Goal: Task Accomplishment & Management: Use online tool/utility

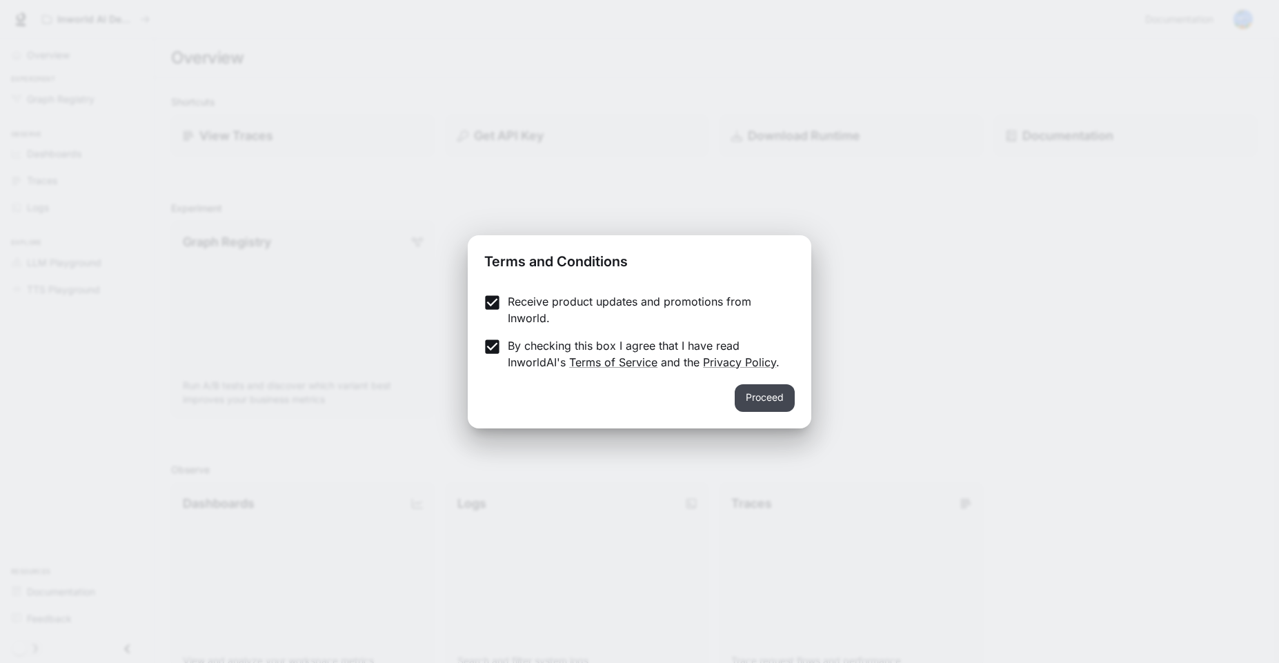
click at [784, 401] on button "Proceed" at bounding box center [765, 398] width 60 height 28
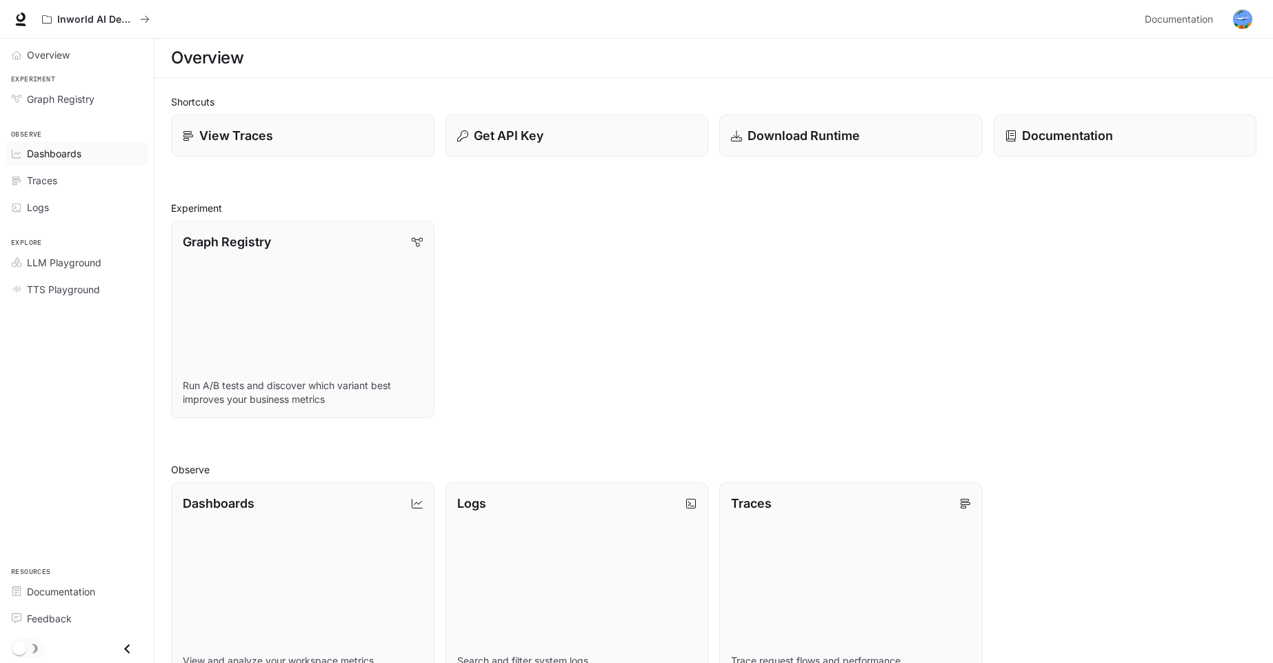
click at [54, 151] on span "Dashboards" at bounding box center [54, 153] width 54 height 14
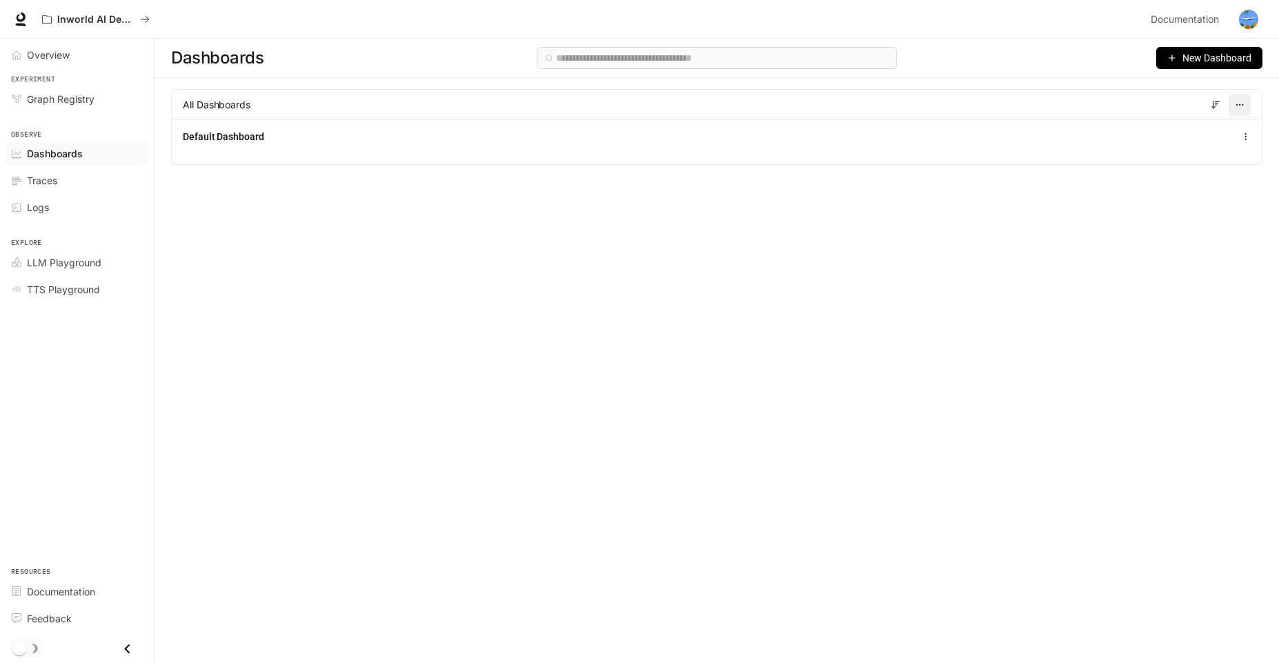
click at [1245, 106] on button "button" at bounding box center [1240, 105] width 22 height 22
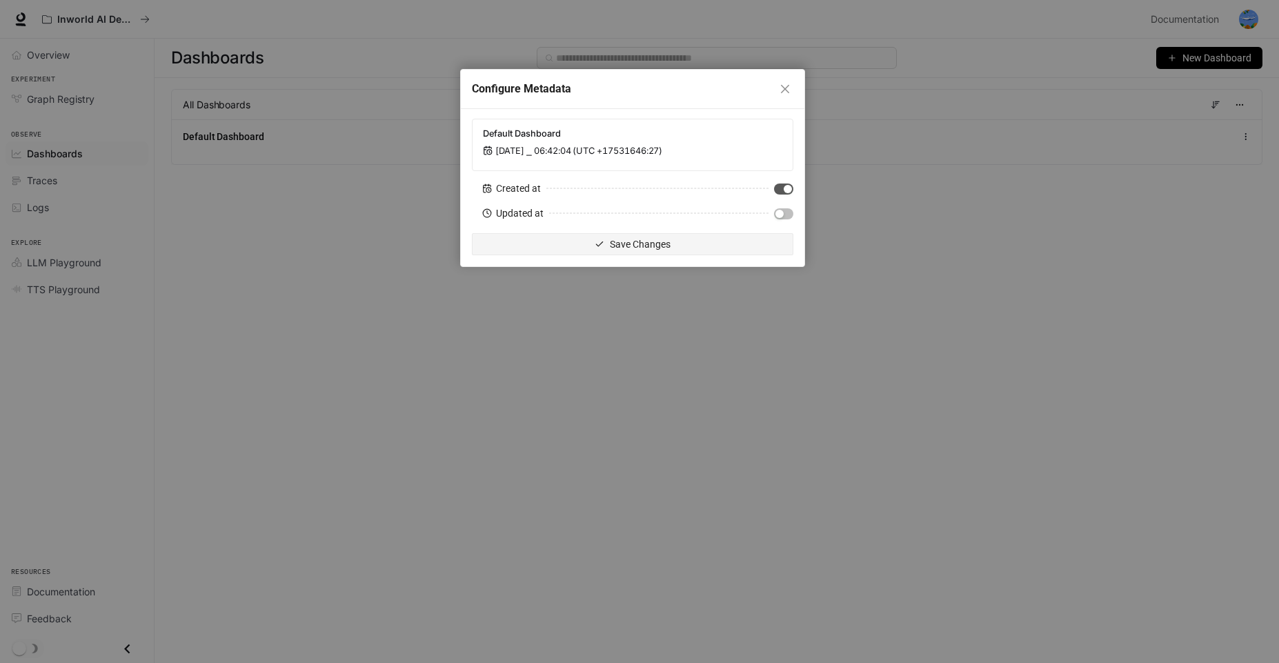
click at [1016, 261] on div "Configure Metadata Default Dashboard [DATE] ⎯ 06:42:04 (UTC +17531646:27) Creat…" at bounding box center [639, 331] width 1279 height 663
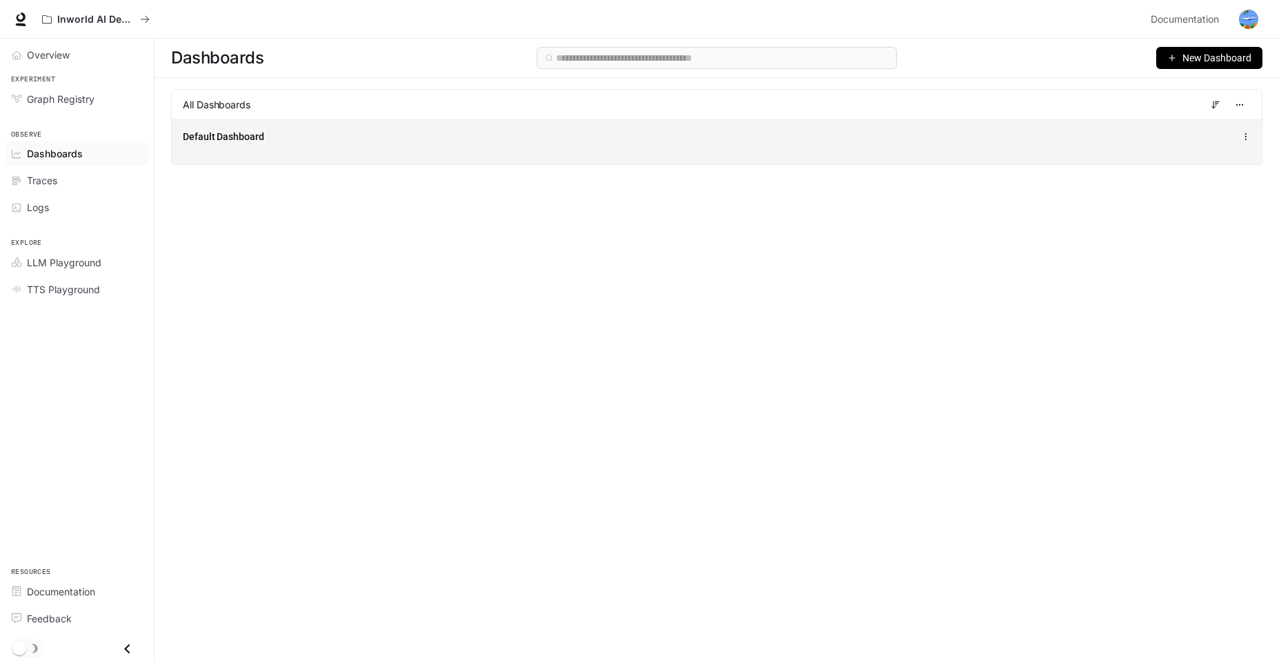
click at [1242, 134] on icon at bounding box center [1246, 137] width 10 height 10
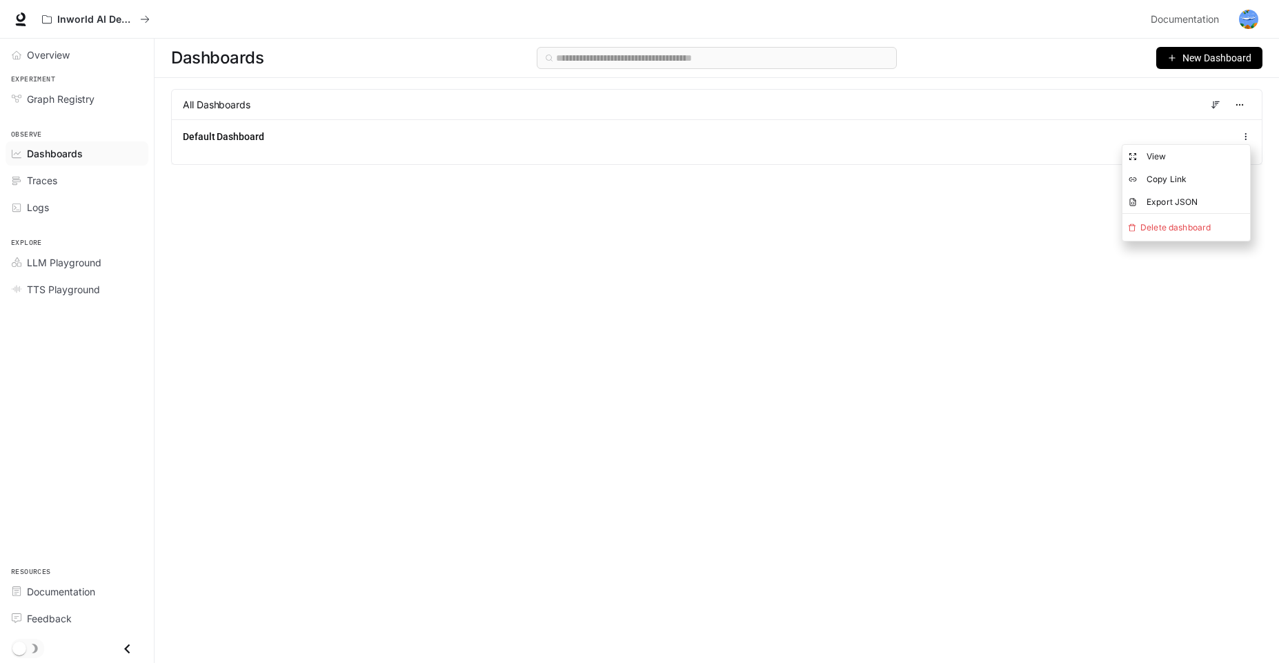
click at [692, 245] on div "Dashboards New Dashboard All Dashboards Default Dashboard" at bounding box center [717, 326] width 1124 height 575
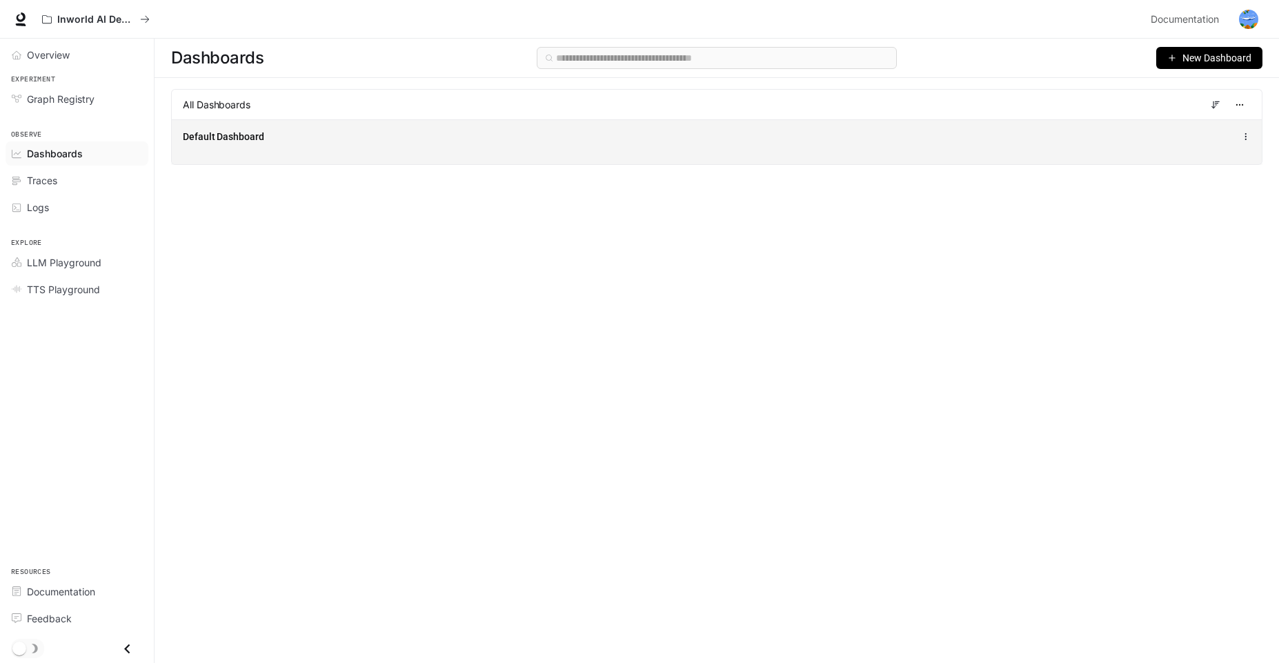
click at [728, 155] on div "Default Dashboard" at bounding box center [717, 141] width 1090 height 45
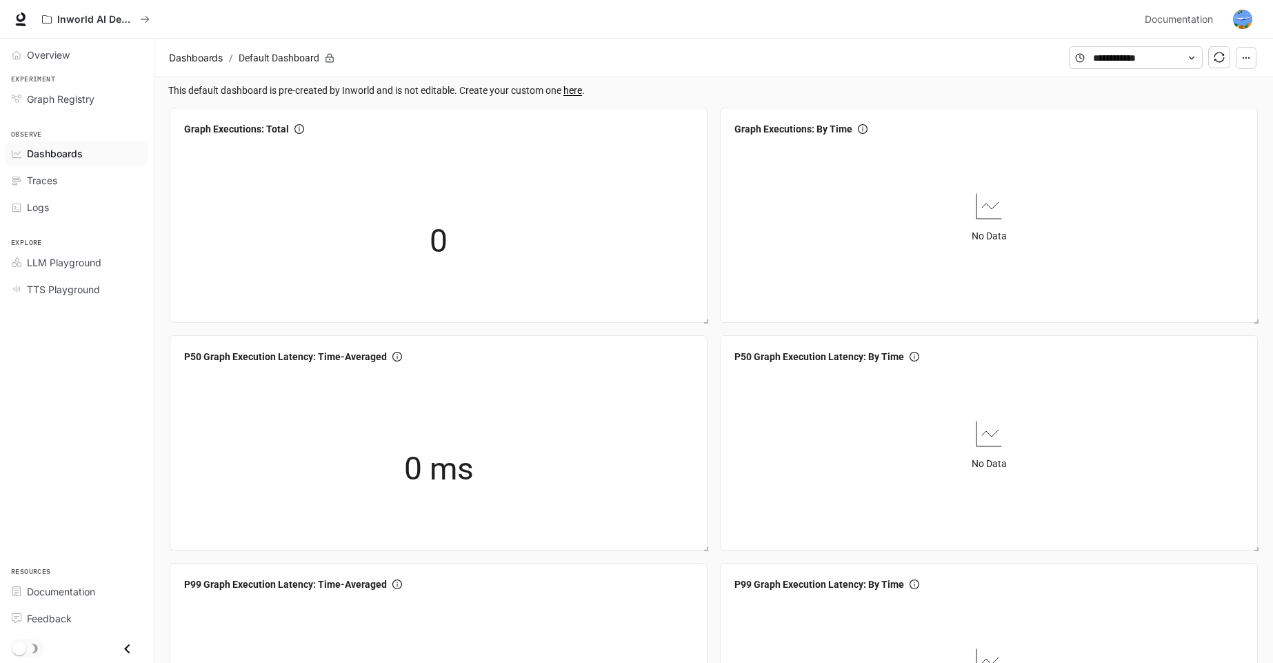
click at [1244, 59] on icon "button" at bounding box center [1247, 58] width 10 height 10
click at [988, 47] on section "Dashboards / Default Dashboard" at bounding box center [618, 58] width 904 height 26
click at [45, 179] on span "Traces" at bounding box center [42, 180] width 30 height 14
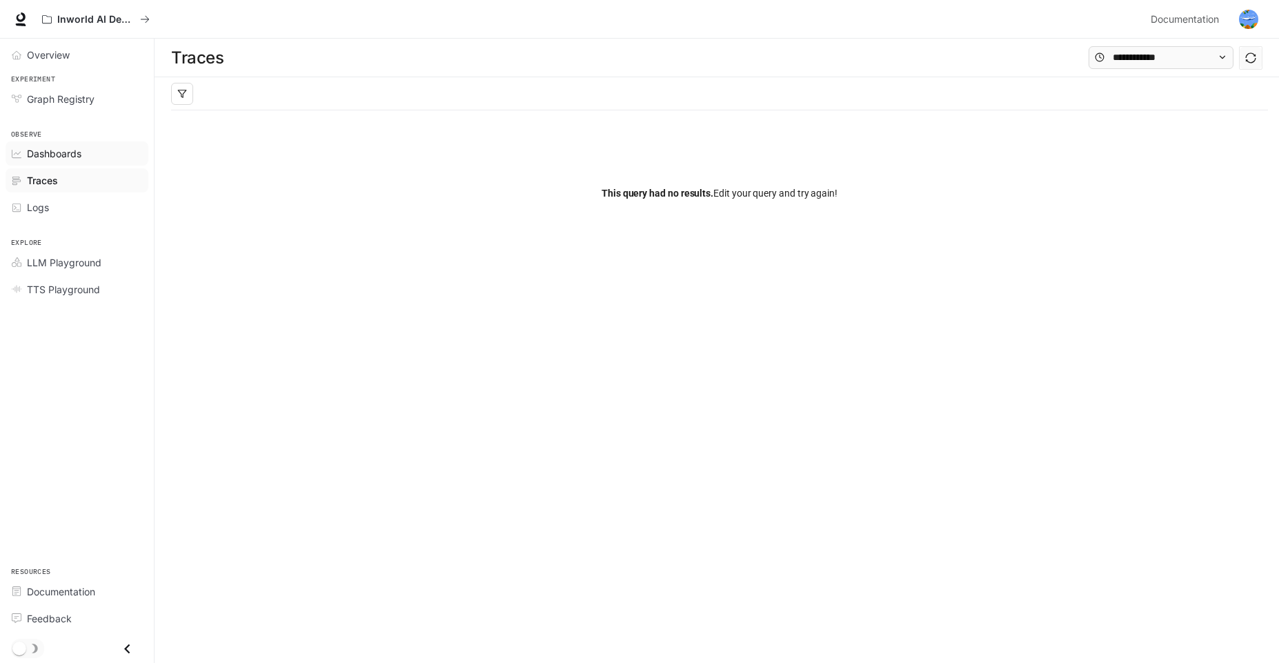
click at [62, 155] on span "Dashboards" at bounding box center [54, 153] width 54 height 14
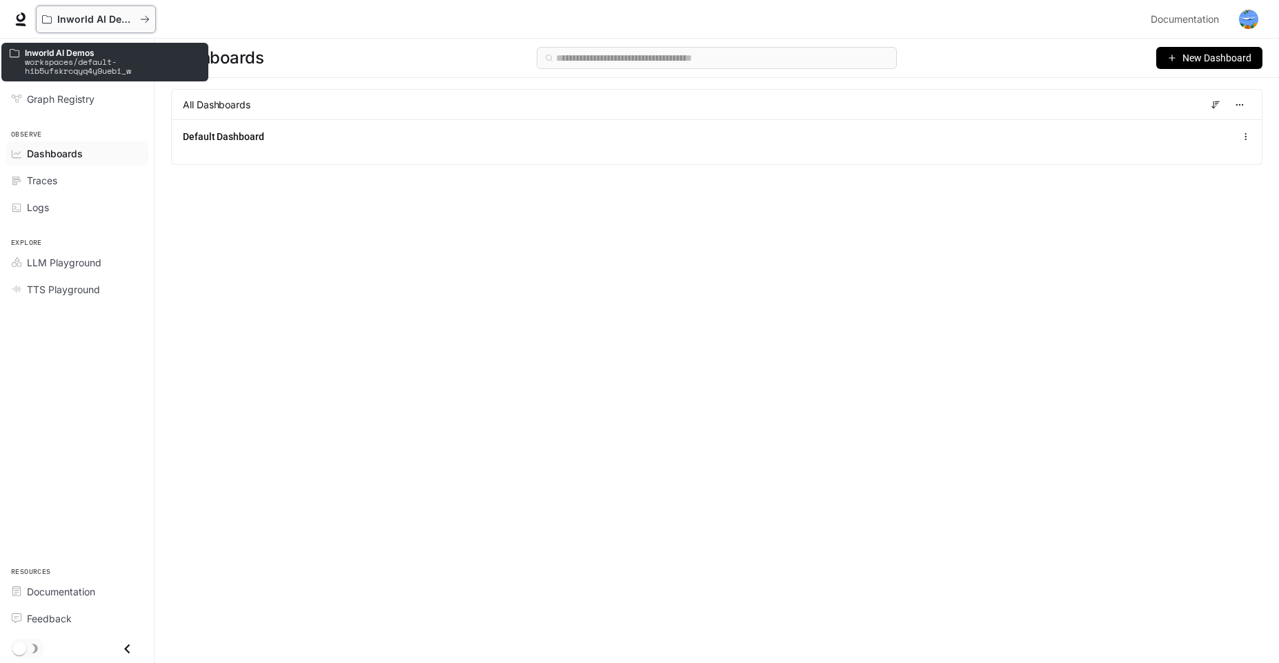
click at [147, 19] on icon "All workspaces" at bounding box center [145, 19] width 8 height 7
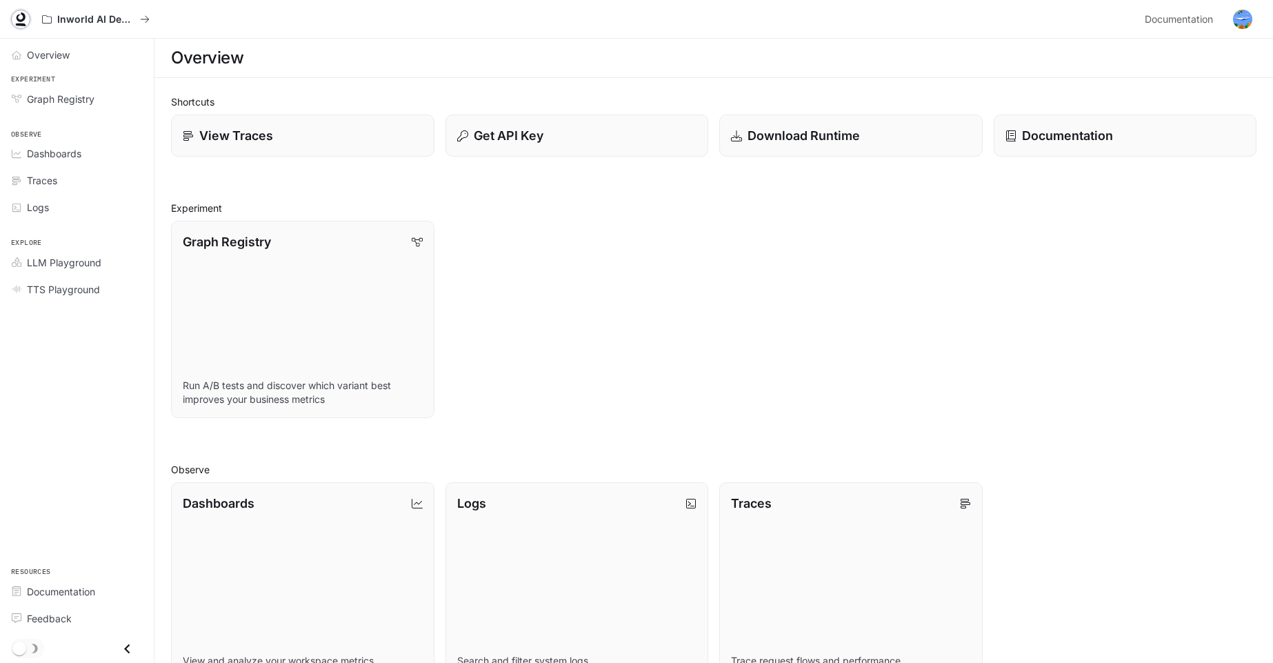
click at [17, 17] on icon at bounding box center [21, 17] width 9 height 10
click at [83, 157] on div "Dashboards" at bounding box center [84, 153] width 115 height 14
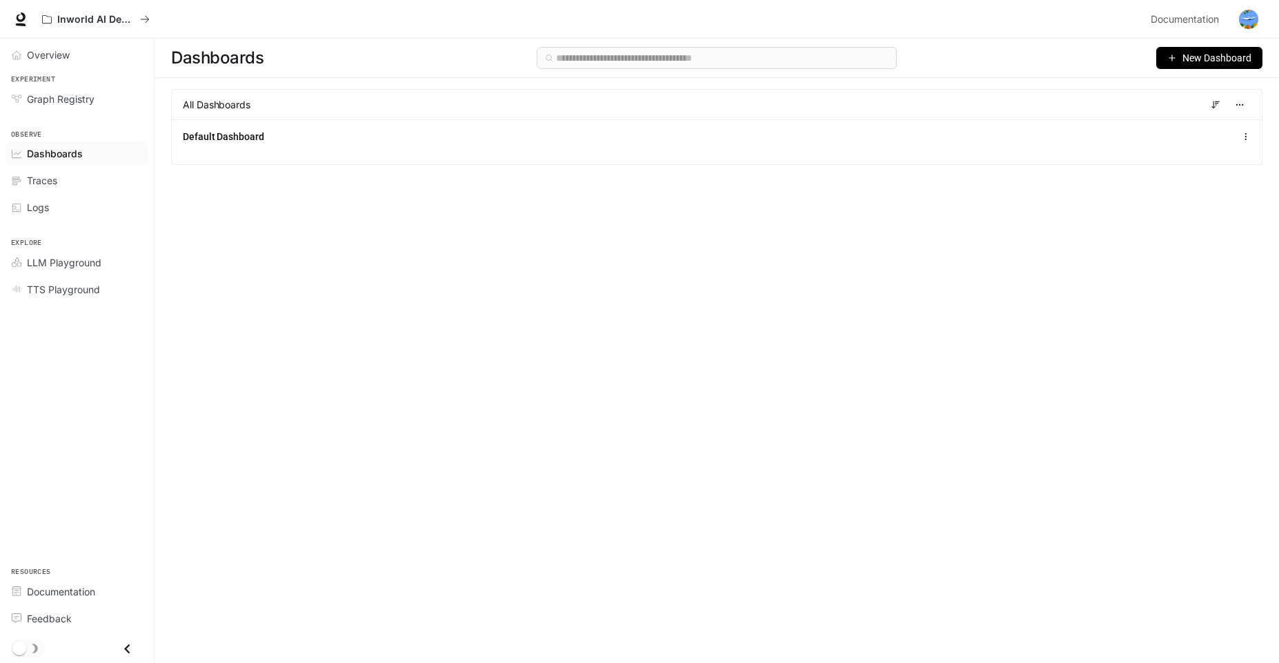
click at [1211, 57] on span "New Dashboard" at bounding box center [1216, 57] width 69 height 15
click at [1193, 90] on div "Create dashboard" at bounding box center [1193, 87] width 115 height 15
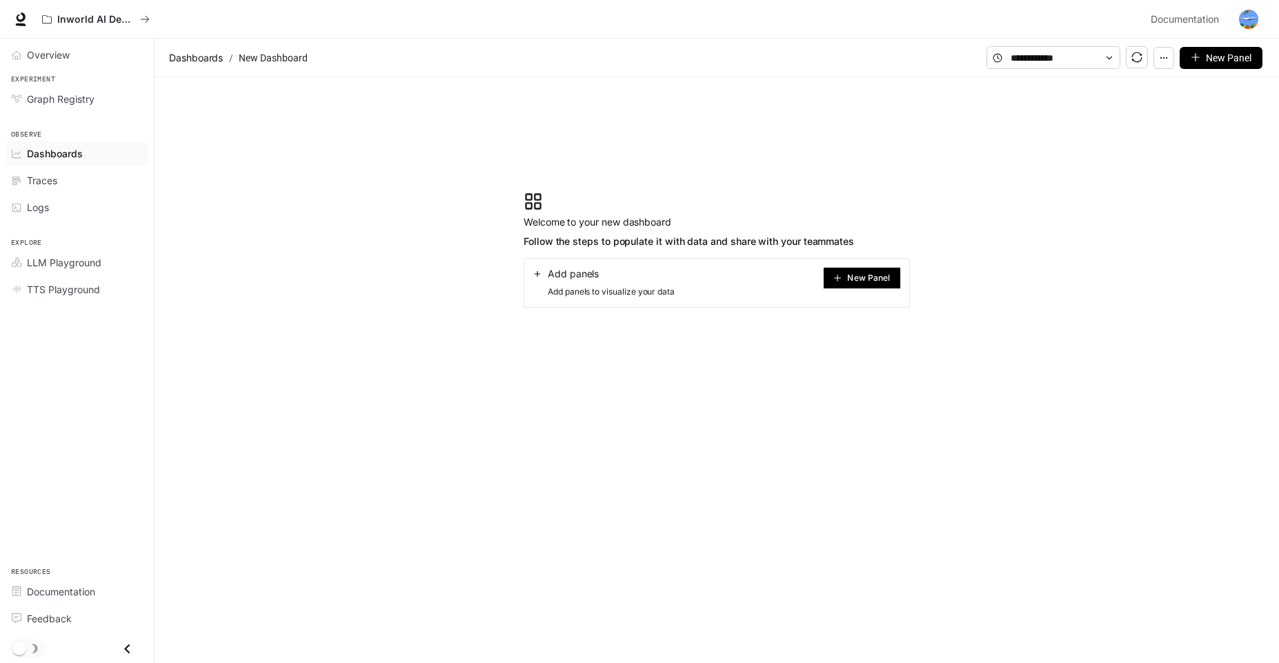
click at [858, 280] on span "New Panel" at bounding box center [868, 278] width 43 height 7
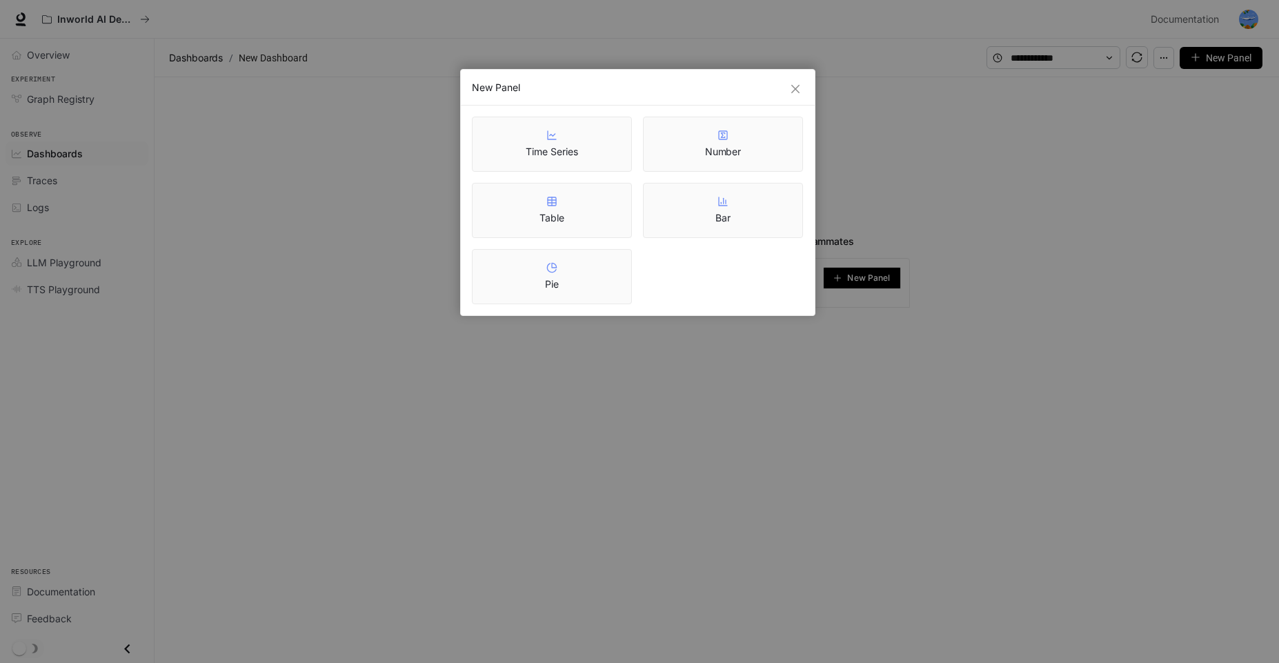
click at [568, 210] on div "Table" at bounding box center [552, 210] width 160 height 55
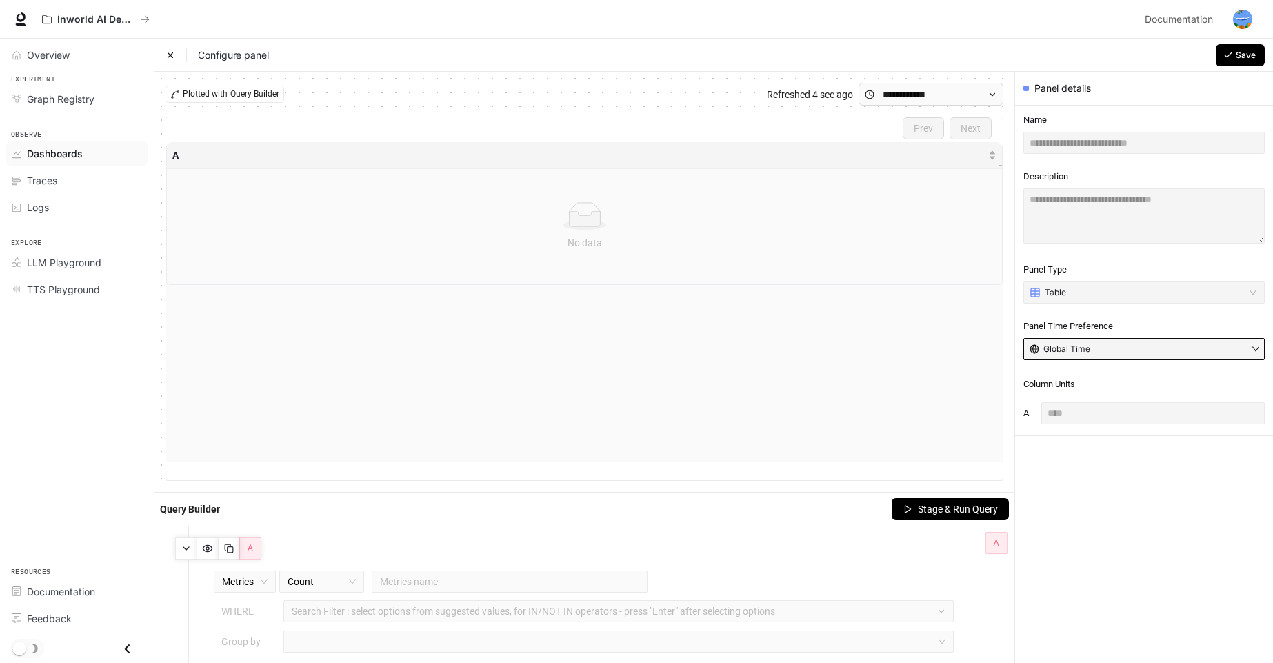
click at [1143, 355] on button "Global Time" at bounding box center [1144, 349] width 241 height 22
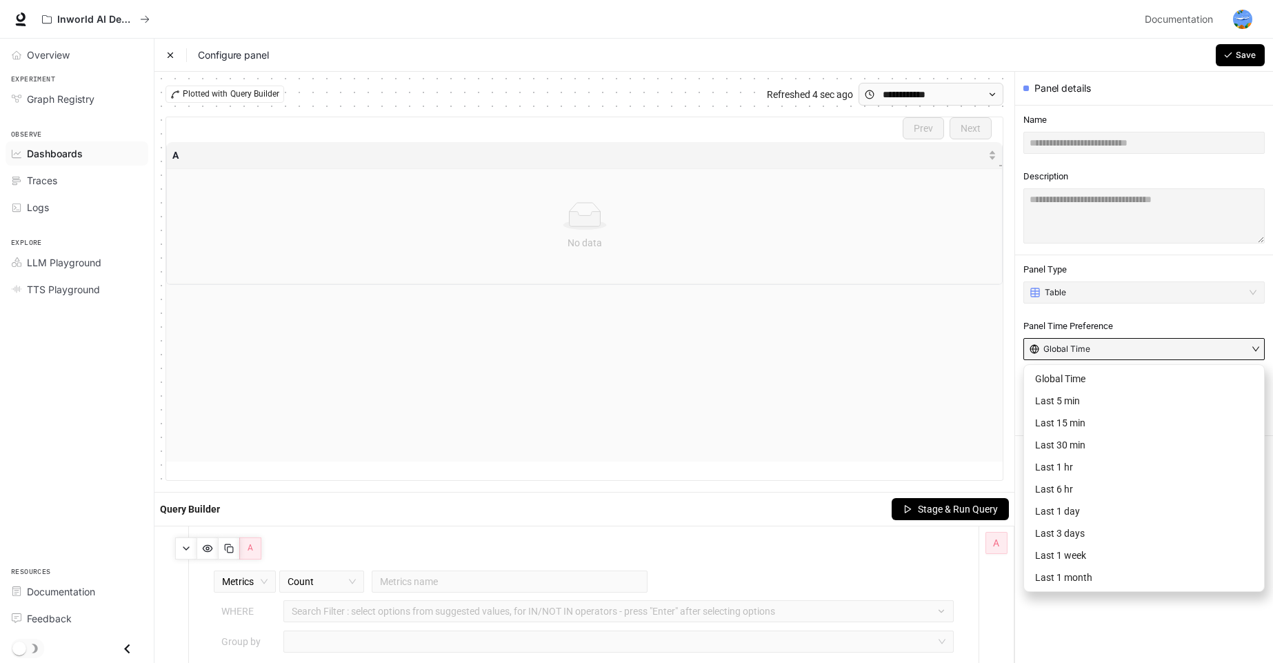
click at [1145, 355] on button "Global Time" at bounding box center [1144, 349] width 241 height 22
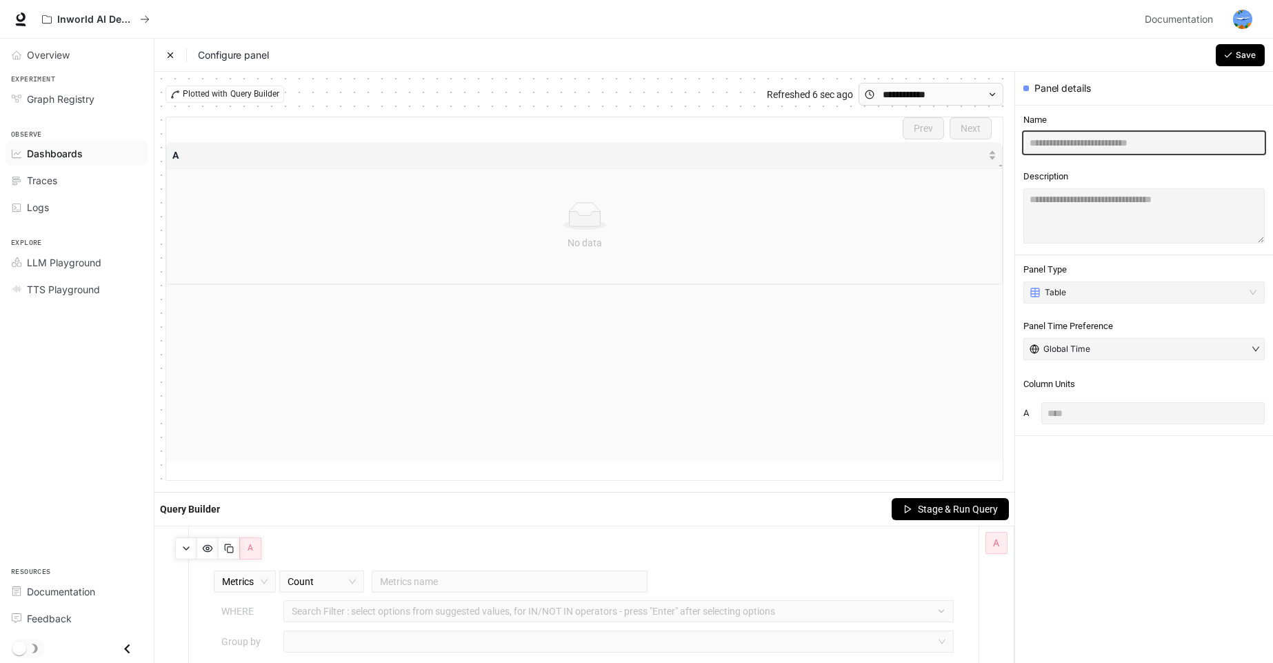
click at [1079, 143] on input "text" at bounding box center [1144, 143] width 241 height 22
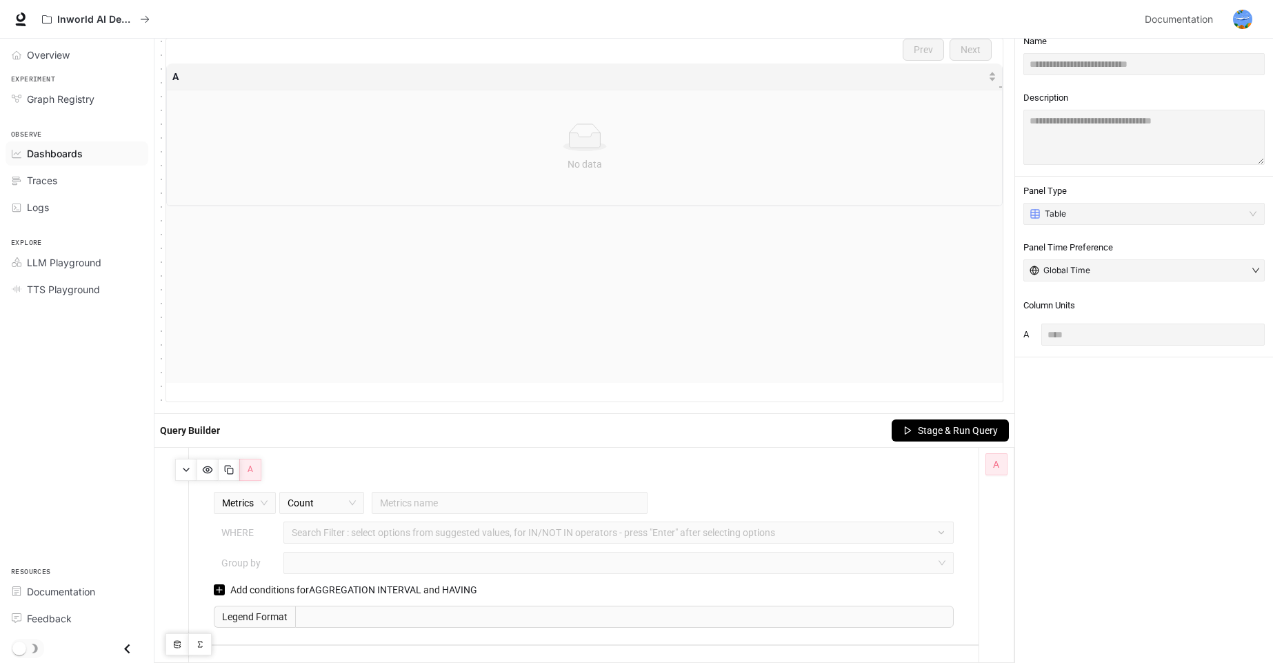
click at [219, 595] on span at bounding box center [219, 589] width 11 height 11
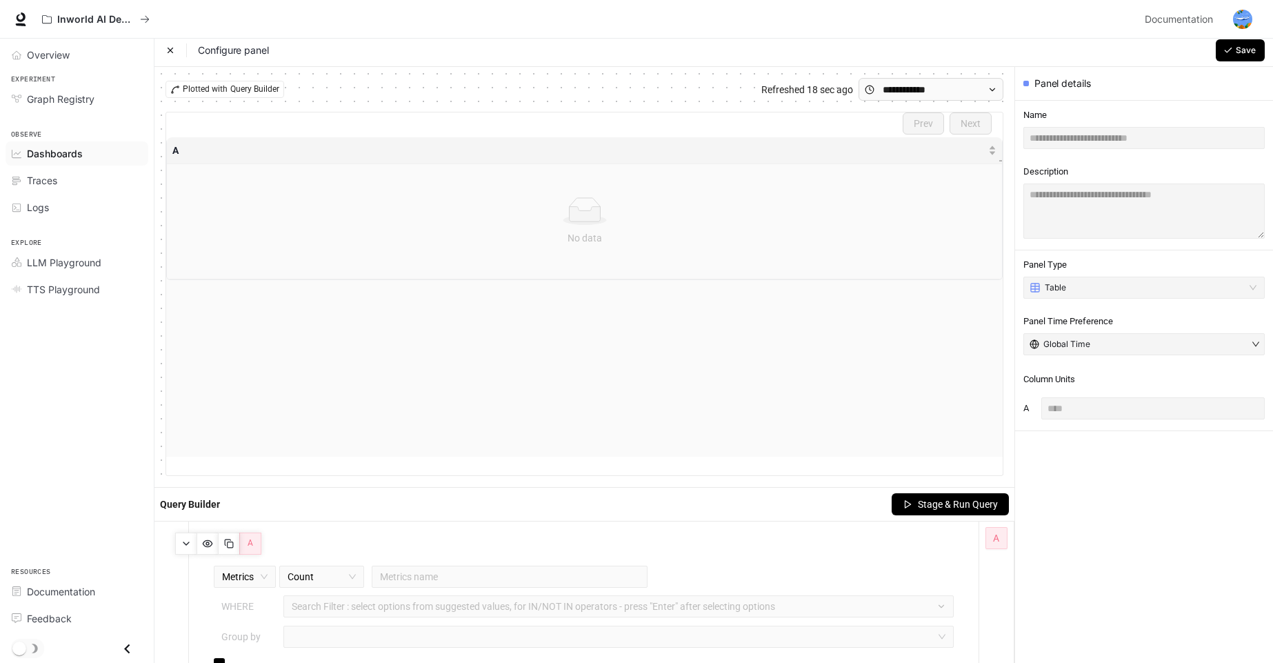
scroll to position [0, 0]
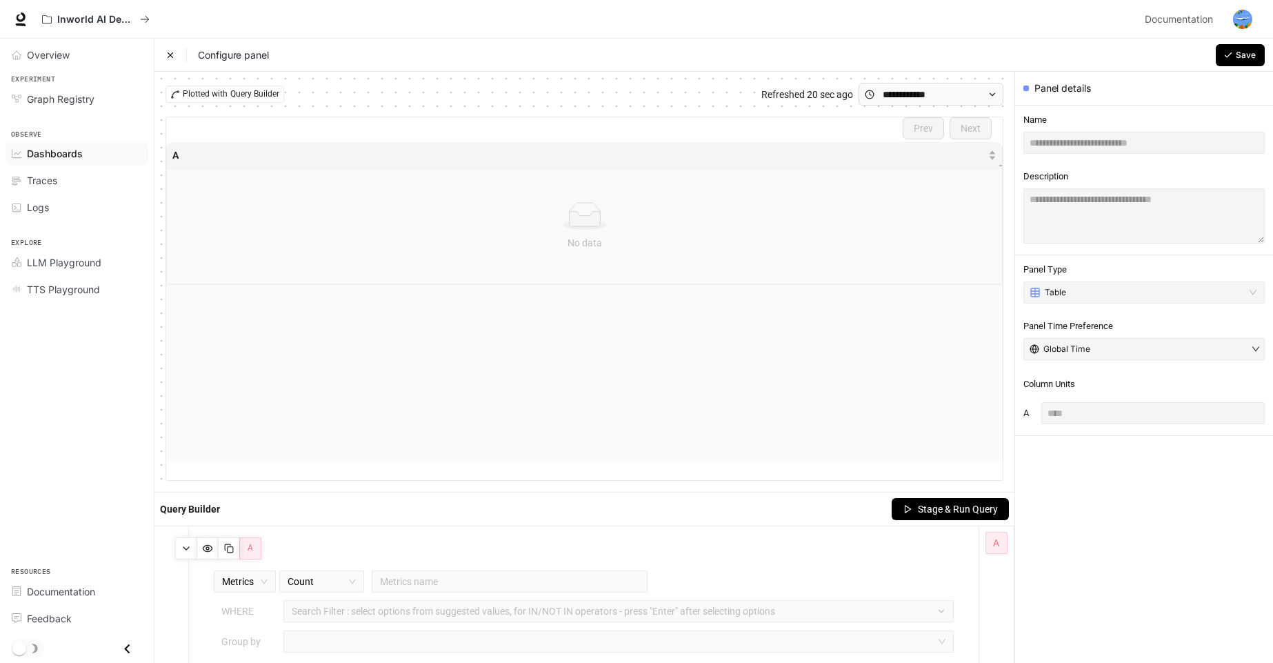
click at [172, 57] on icon at bounding box center [170, 54] width 5 height 5
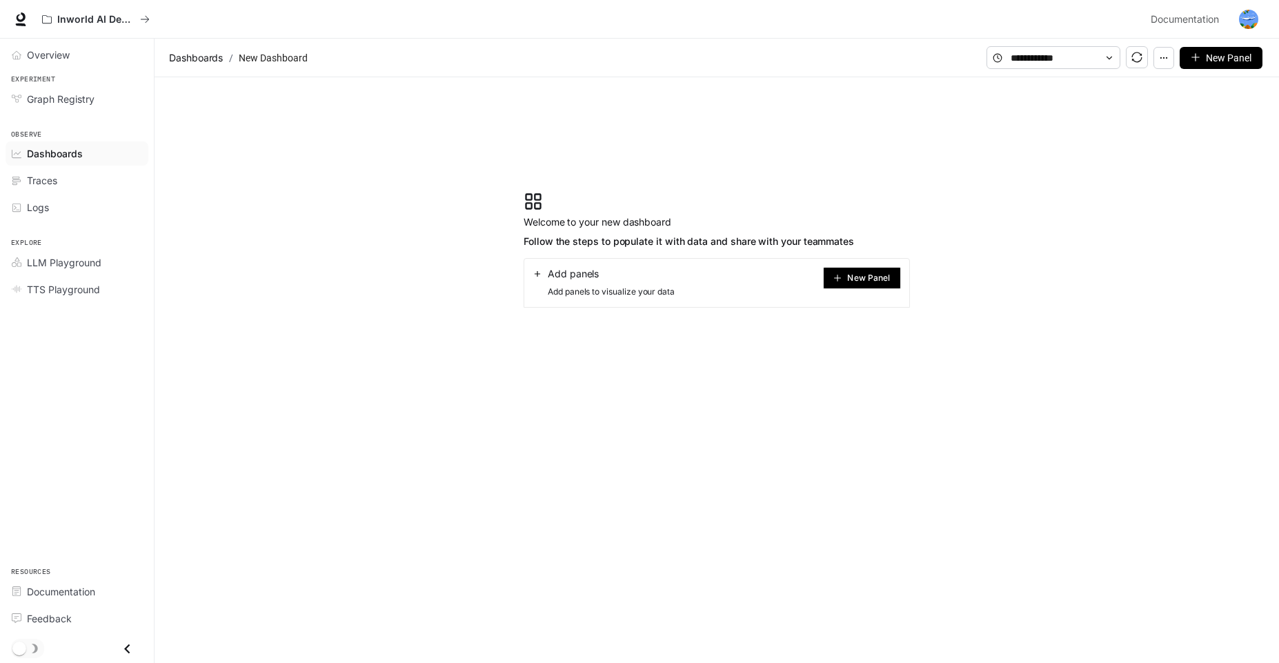
click at [585, 289] on span "Add panels to visualize your data" at bounding box center [604, 292] width 142 height 14
click at [651, 297] on span "Add panels to visualize your data" at bounding box center [604, 292] width 142 height 14
drag, startPoint x: 675, startPoint y: 293, endPoint x: 549, endPoint y: 297, distance: 125.6
click at [549, 297] on span "Add panels to visualize your data" at bounding box center [604, 292] width 142 height 14
click at [408, 201] on section "Welcome to your new dashboard Follow the steps to populate it with data and sha…" at bounding box center [717, 249] width 1124 height 345
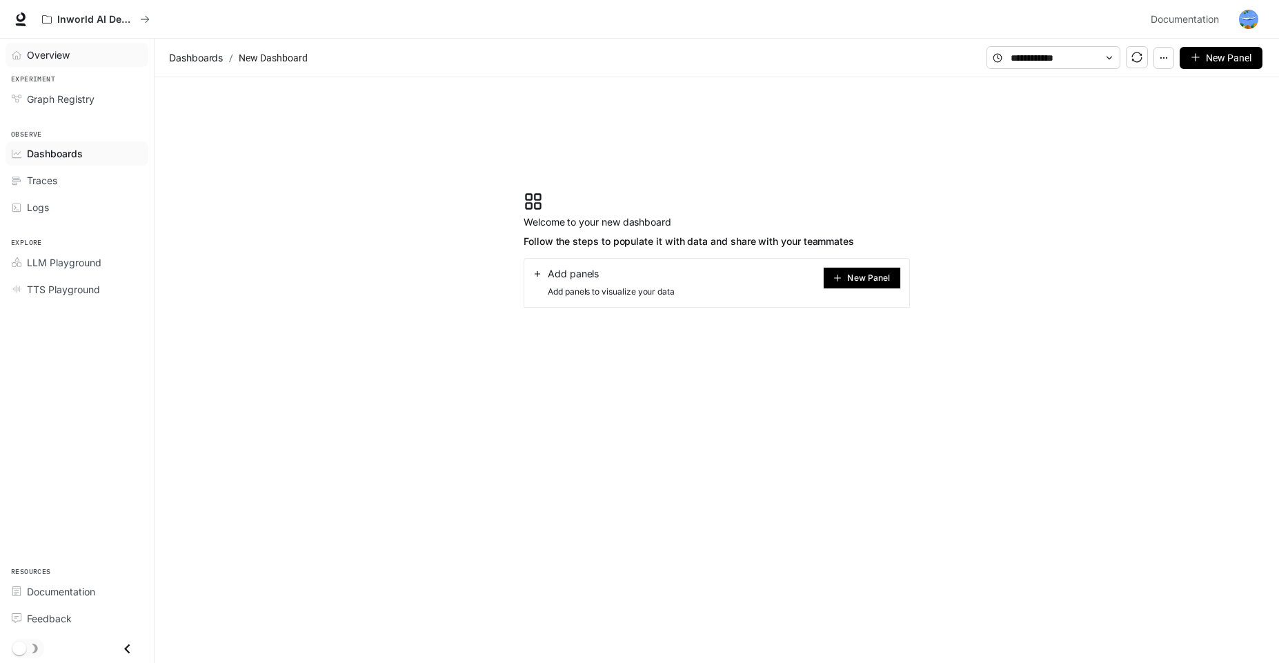
click at [42, 52] on span "Overview" at bounding box center [48, 55] width 43 height 14
